Goal: Task Accomplishment & Management: Manage account settings

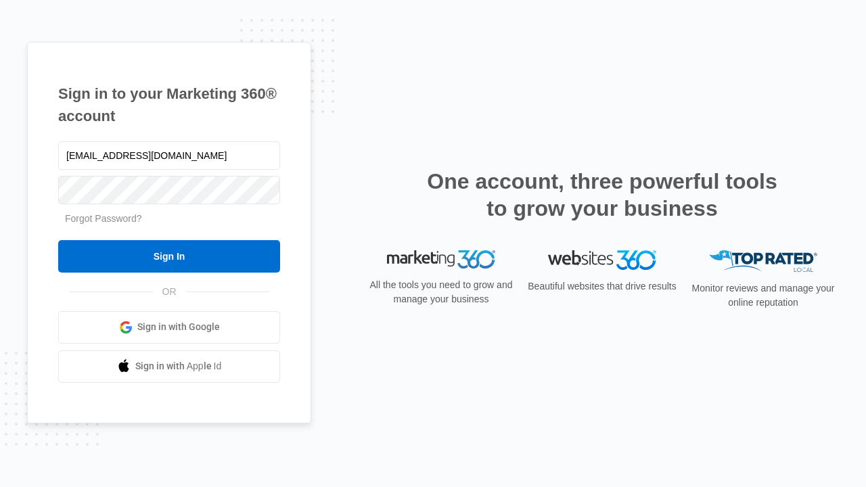
type input "[EMAIL_ADDRESS][DOMAIN_NAME]"
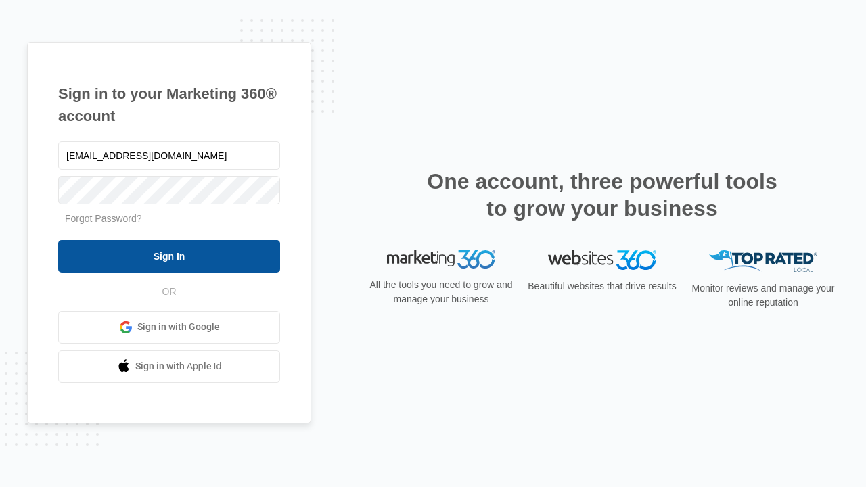
click at [169, 256] on input "Sign In" at bounding box center [169, 256] width 222 height 32
